Goal: Navigation & Orientation: Find specific page/section

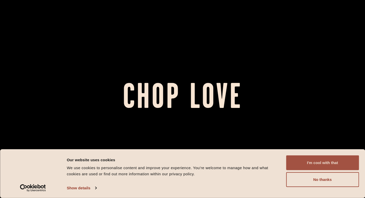
click at [312, 161] on button "I'm cool with that" at bounding box center [322, 162] width 73 height 15
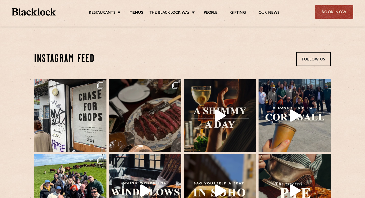
scroll to position [1139, 0]
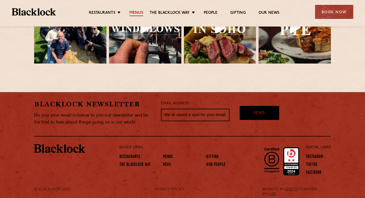
click at [136, 13] on link "Menus" at bounding box center [136, 13] width 14 height 6
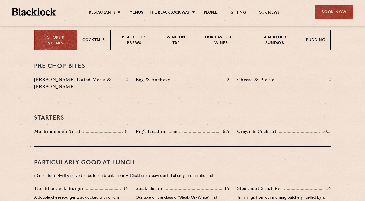
scroll to position [178, 0]
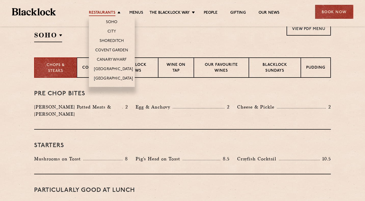
click at [111, 11] on link "Restaurants" at bounding box center [102, 13] width 26 height 6
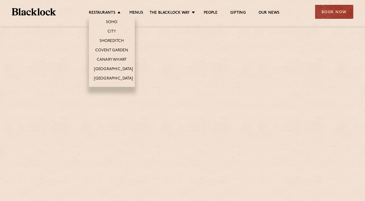
click at [115, 38] on li "Shoreditch" at bounding box center [112, 40] width 46 height 9
click at [114, 39] on link "Shoreditch" at bounding box center [112, 42] width 24 height 6
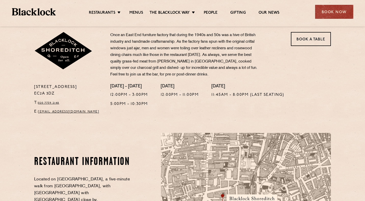
scroll to position [160, 0]
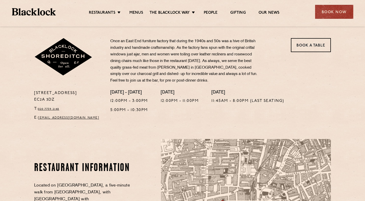
click at [135, 10] on ul "Restaurants [GEOGRAPHIC_DATA] [GEOGRAPHIC_DATA] [GEOGRAPHIC_DATA] [GEOGRAPHIC_D…" at bounding box center [184, 12] width 256 height 8
click at [135, 13] on link "Menus" at bounding box center [136, 13] width 14 height 6
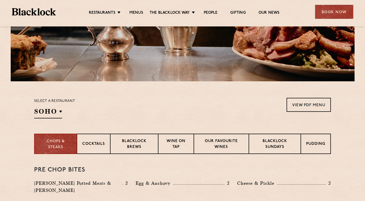
scroll to position [178, 0]
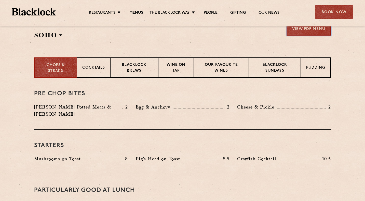
click at [296, 30] on link "View PDF Menu" at bounding box center [309, 29] width 44 height 14
